Goal: Task Accomplishment & Management: Manage account settings

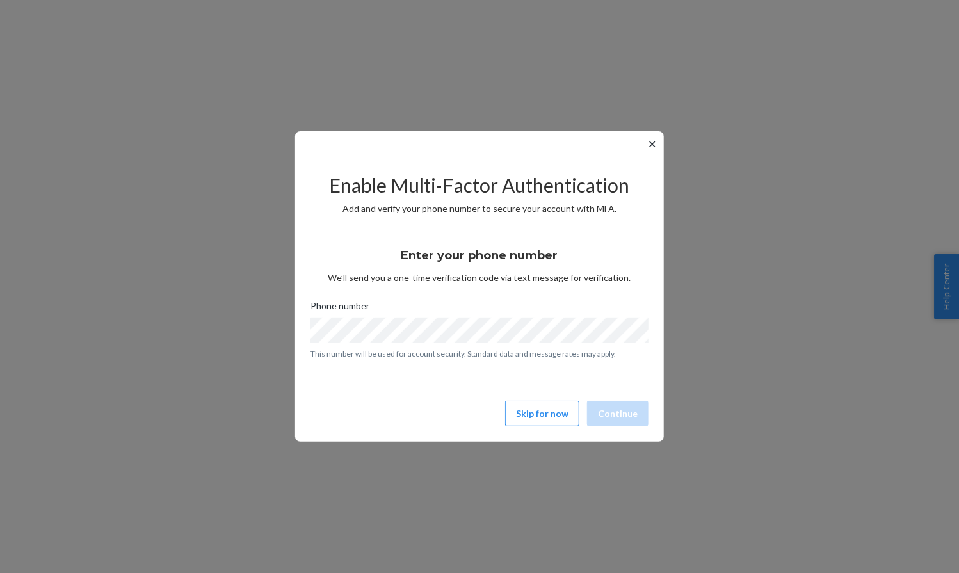
click at [547, 407] on button "Skip for now" at bounding box center [542, 414] width 74 height 26
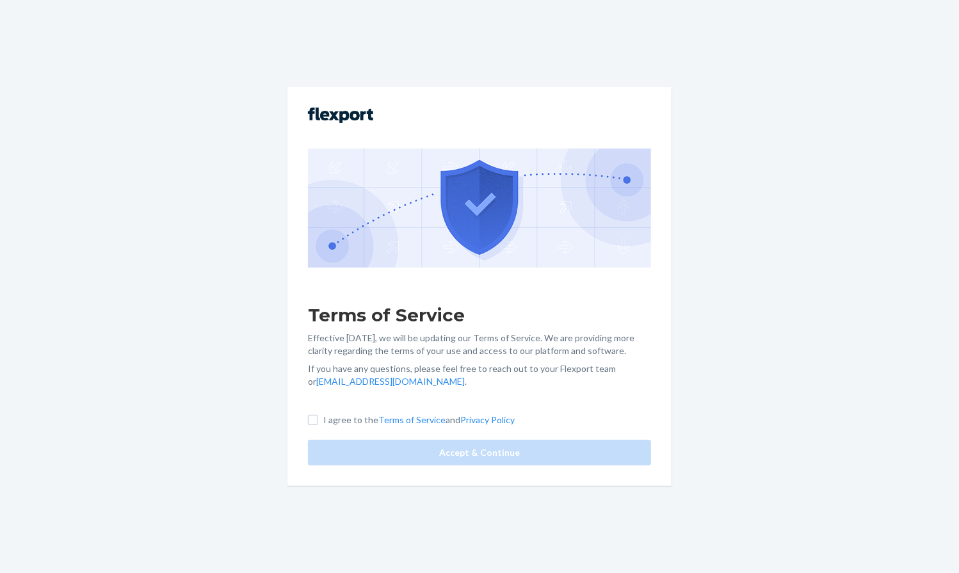
click at [344, 414] on p "I agree to the Terms of Service and Privacy Policy" at bounding box center [418, 420] width 191 height 13
click at [318, 415] on input "I agree to the Terms of Service and Privacy Policy" at bounding box center [313, 420] width 10 height 10
checkbox input "true"
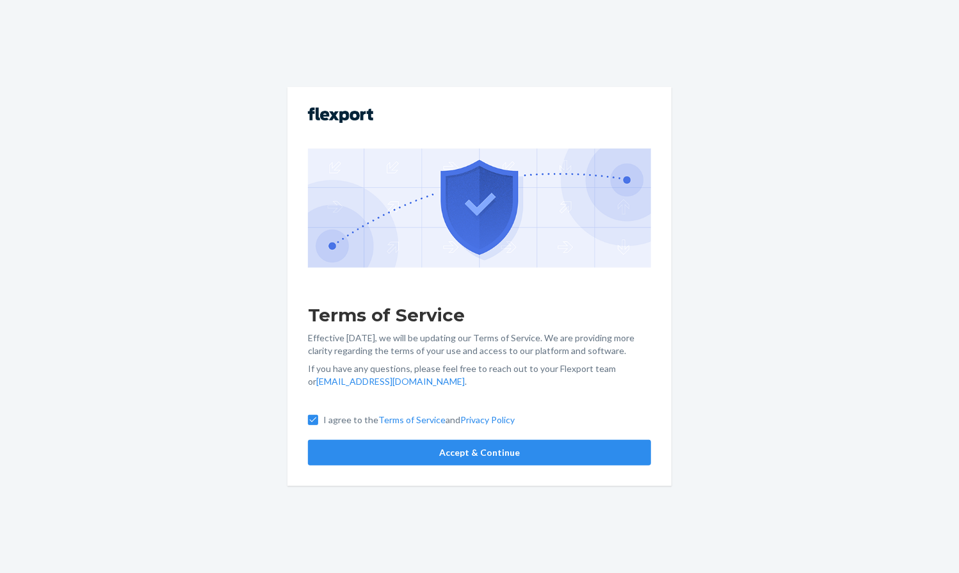
click at [394, 449] on button "Accept & Continue" at bounding box center [479, 453] width 343 height 26
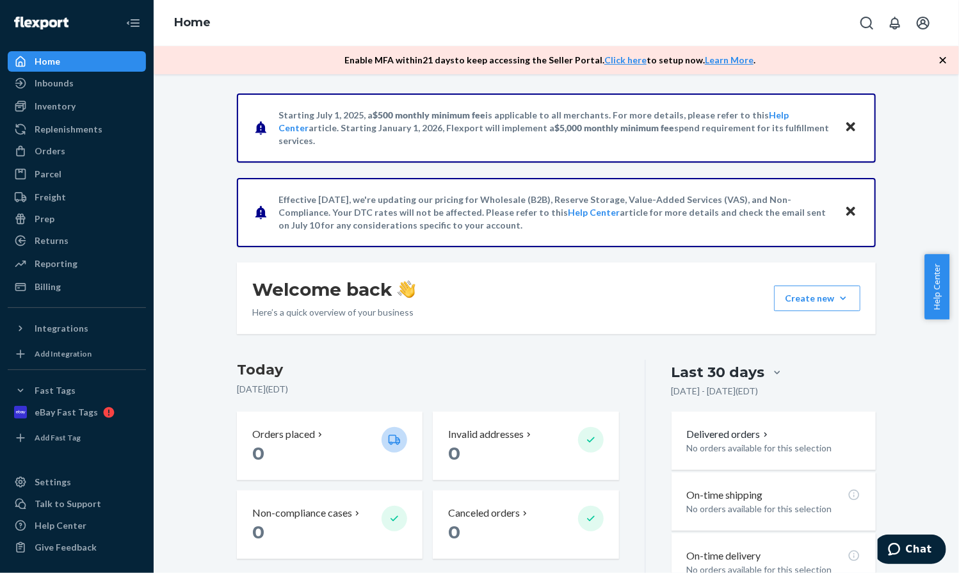
click at [627, 61] on link "Click here" at bounding box center [625, 59] width 42 height 11
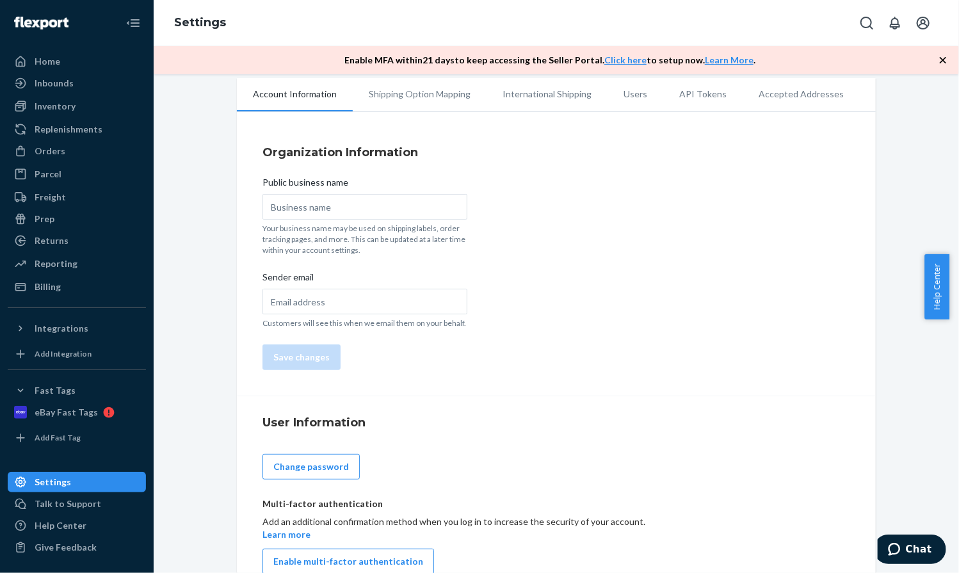
scroll to position [41, 0]
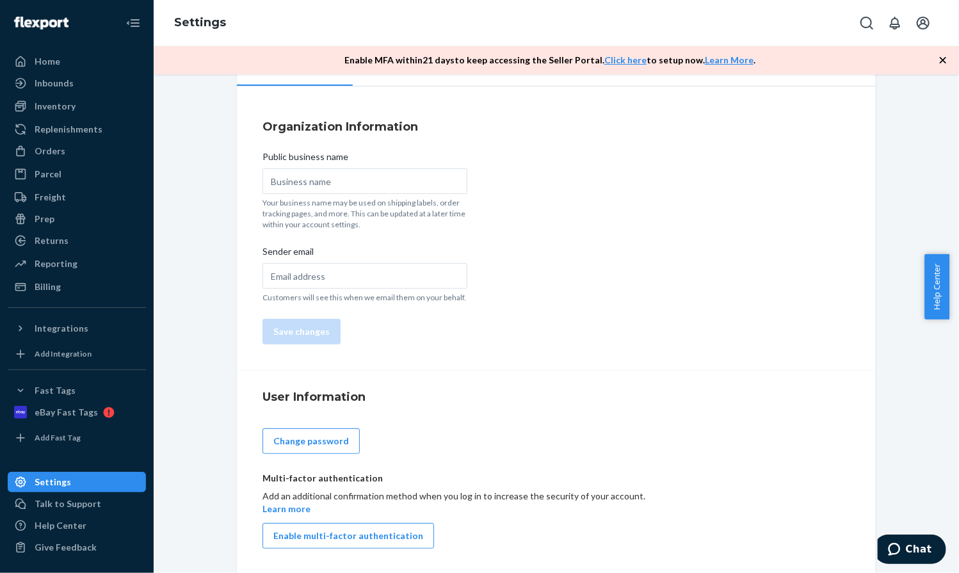
click at [402, 530] on button "Enable multi-factor authentication" at bounding box center [348, 536] width 172 height 26
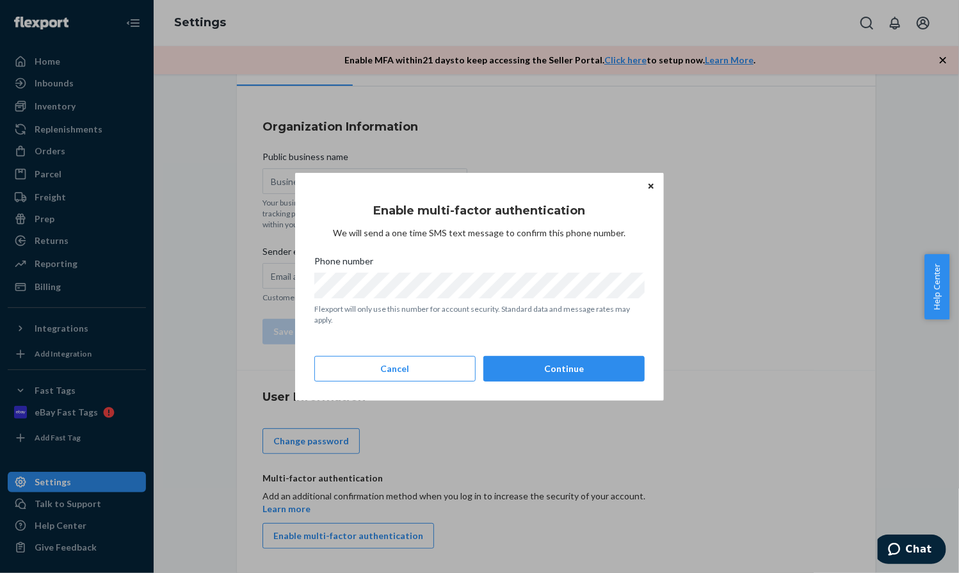
click at [483, 356] on button "Continue" at bounding box center [563, 369] width 161 height 26
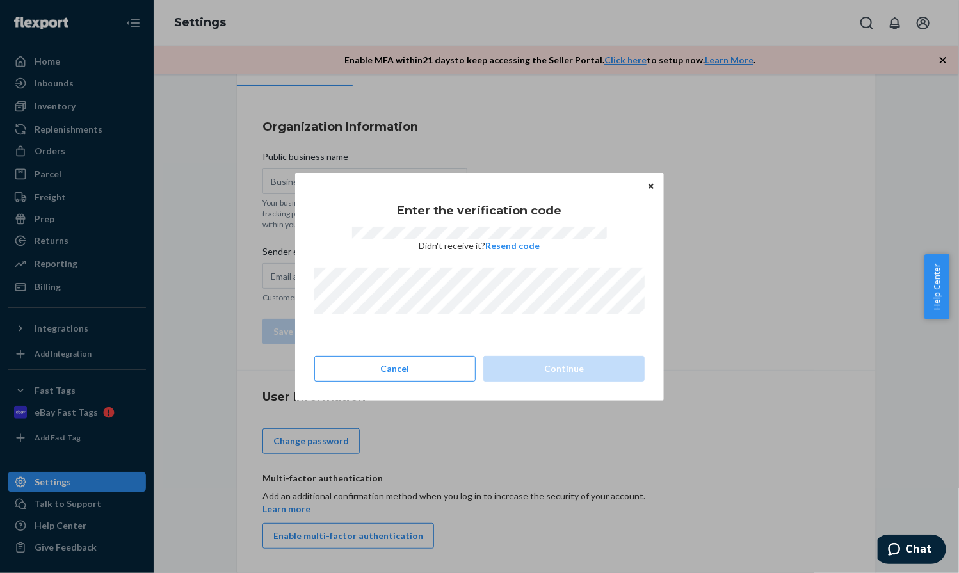
click at [449, 316] on div "Enter the verification code Didn't receive it? Resend code" at bounding box center [479, 253] width 330 height 138
click at [557, 353] on div "Enter the verification code Didn't receive it? Resend code Cancel Continue" at bounding box center [479, 287] width 330 height 200
click at [559, 362] on button "Continue" at bounding box center [563, 369] width 161 height 26
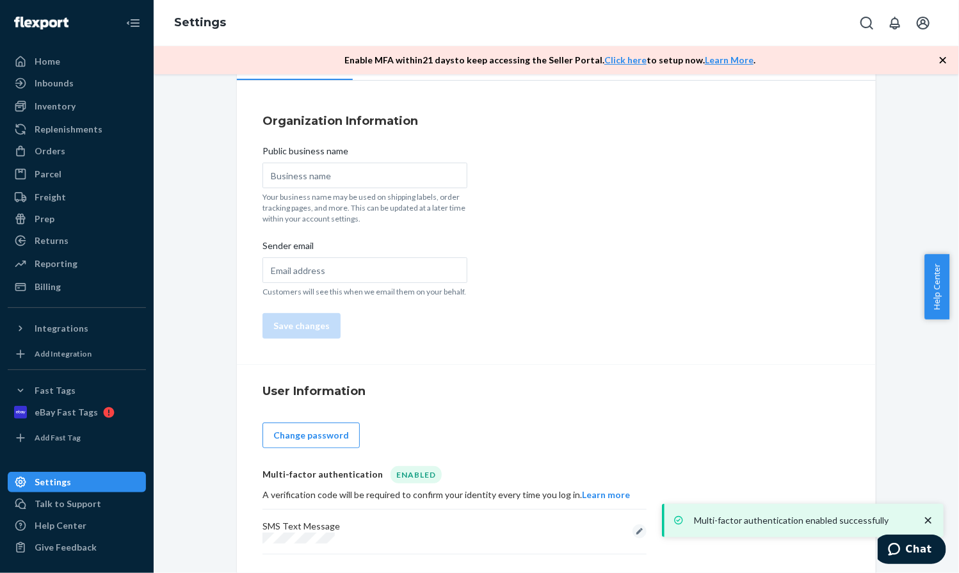
scroll to position [52, 0]
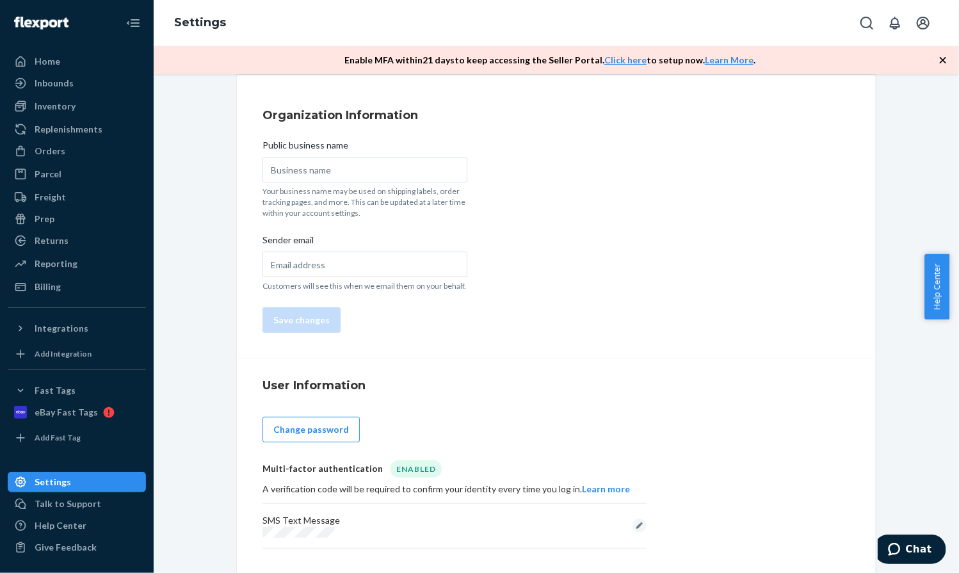
click at [924, 24] on icon "Open account menu" at bounding box center [923, 23] width 13 height 13
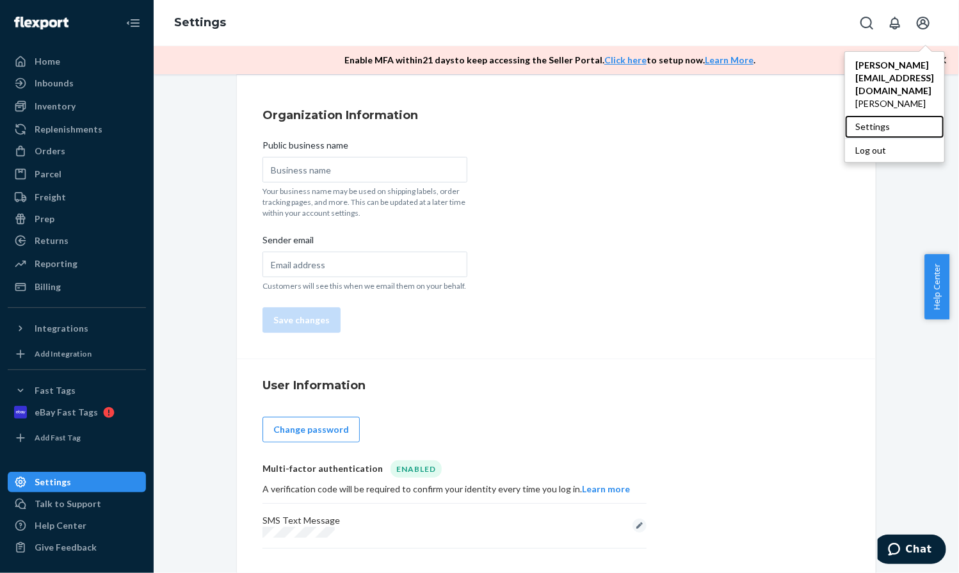
click at [892, 115] on div "Settings" at bounding box center [894, 126] width 99 height 23
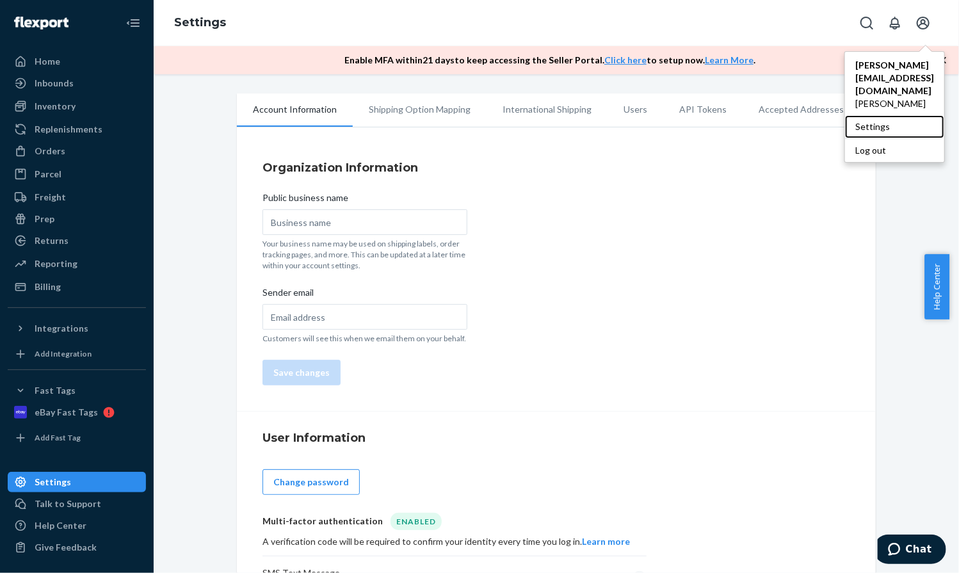
click at [897, 115] on div "Settings" at bounding box center [894, 126] width 99 height 23
click at [891, 115] on div "Settings" at bounding box center [894, 126] width 99 height 23
click at [632, 109] on li "Users" at bounding box center [636, 109] width 56 height 32
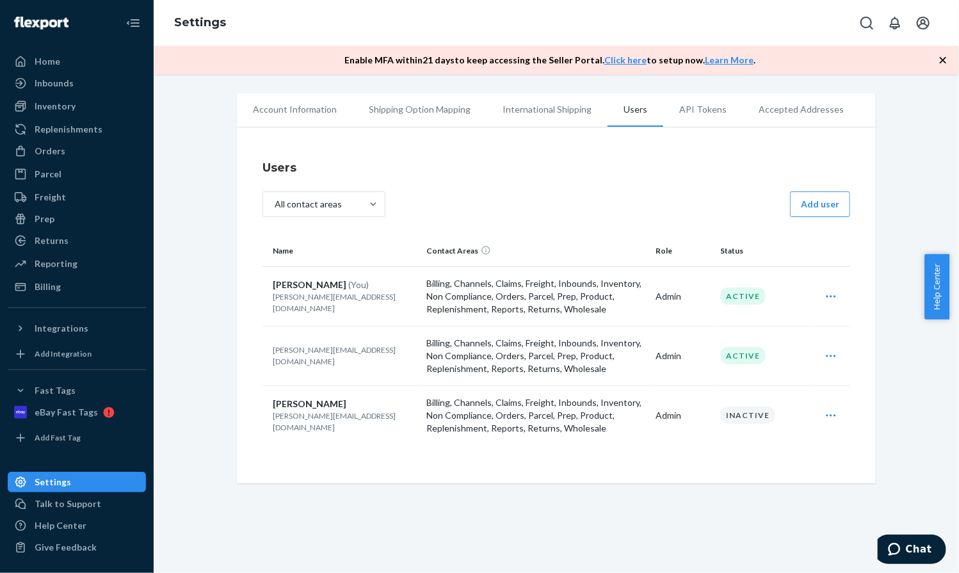
click at [818, 355] on div "Edit Archive" at bounding box center [830, 356] width 33 height 26
click at [740, 416] on span "Archive" at bounding box center [771, 414] width 79 height 9
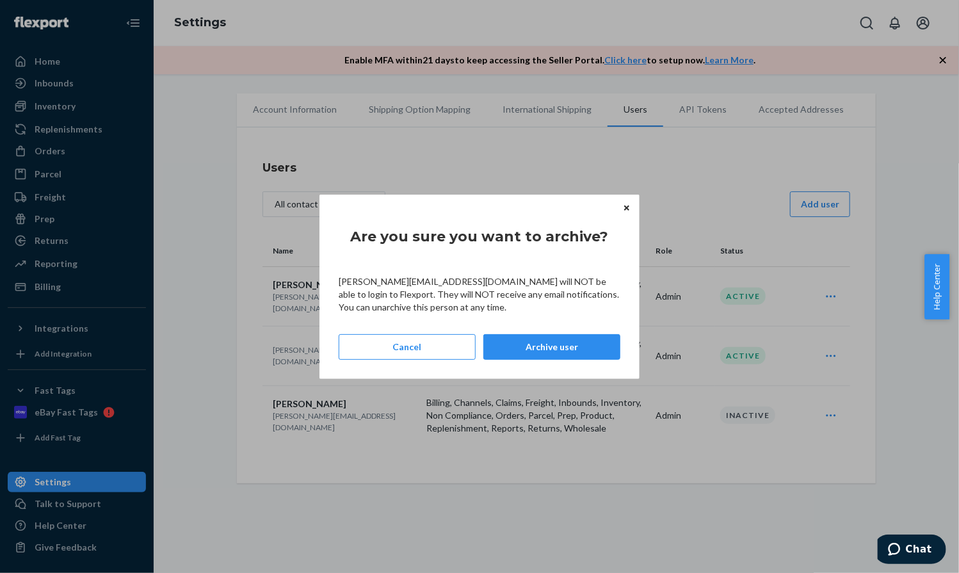
click at [567, 346] on button "Archive user" at bounding box center [551, 347] width 137 height 26
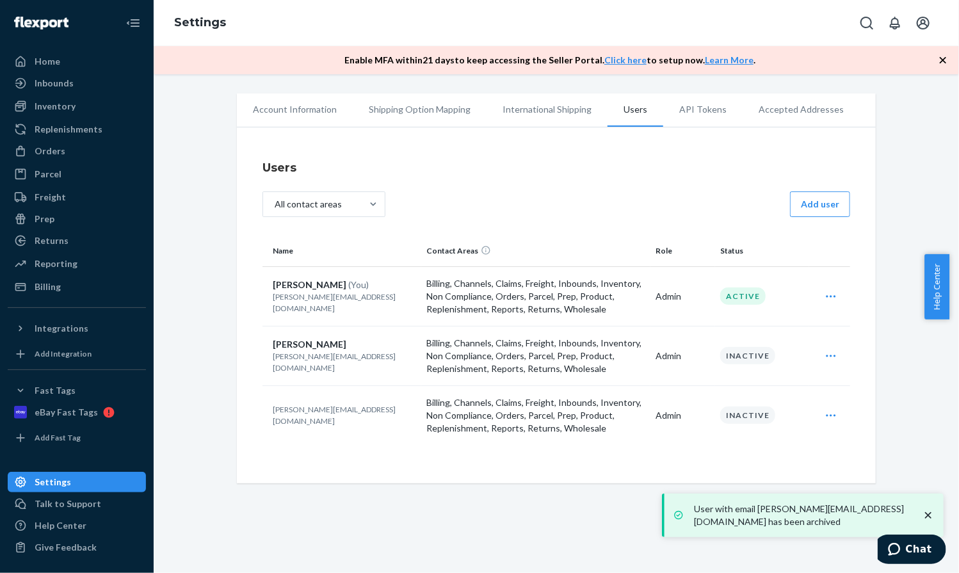
click at [825, 359] on icon "Open user actions" at bounding box center [831, 356] width 13 height 13
click at [880, 352] on div "Account Information Shipping Option Mapping International Shipping Users API To…" at bounding box center [556, 288] width 658 height 390
